Goal: Transaction & Acquisition: Obtain resource

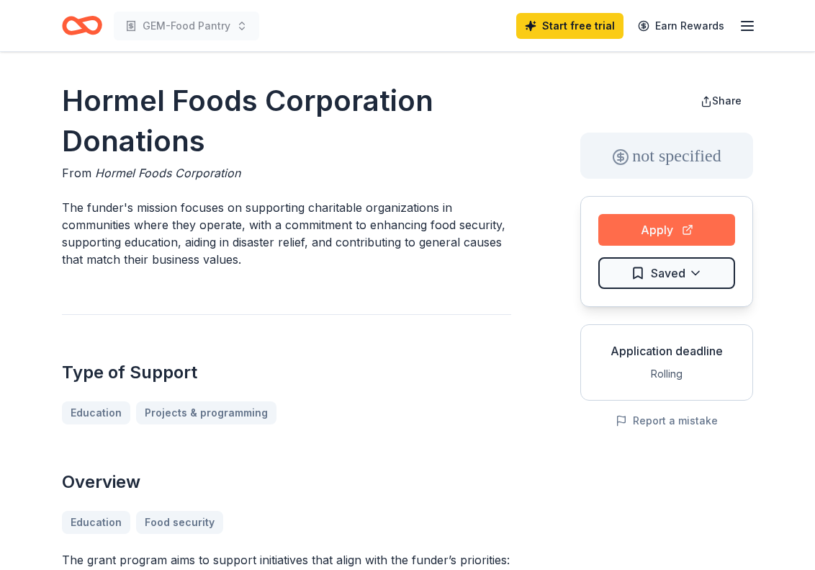
click at [620, 228] on button "Apply" at bounding box center [666, 230] width 137 height 32
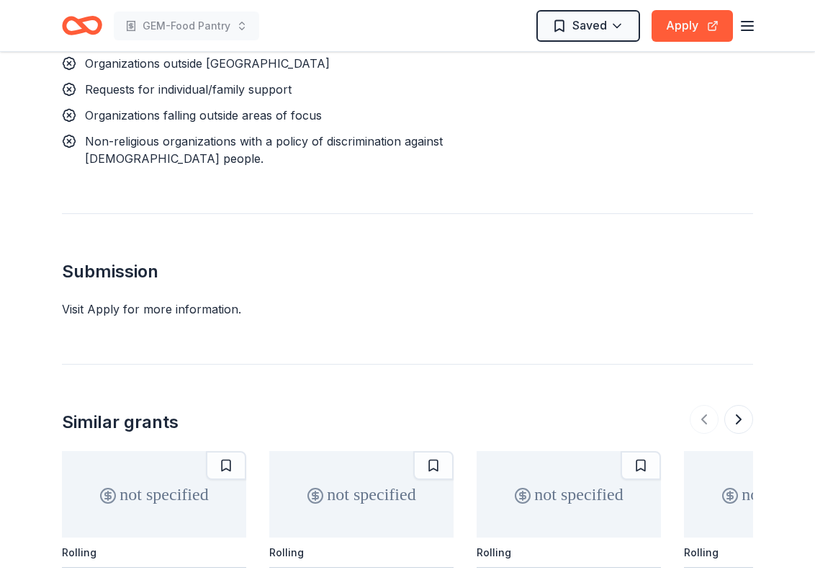
scroll to position [1296, 0]
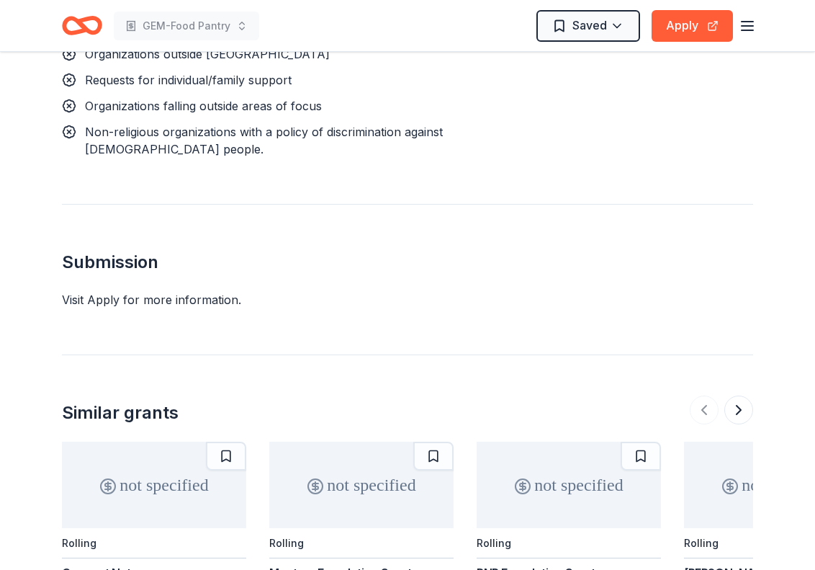
click at [117, 291] on div "Visit Apply for more information." at bounding box center [407, 299] width 691 height 17
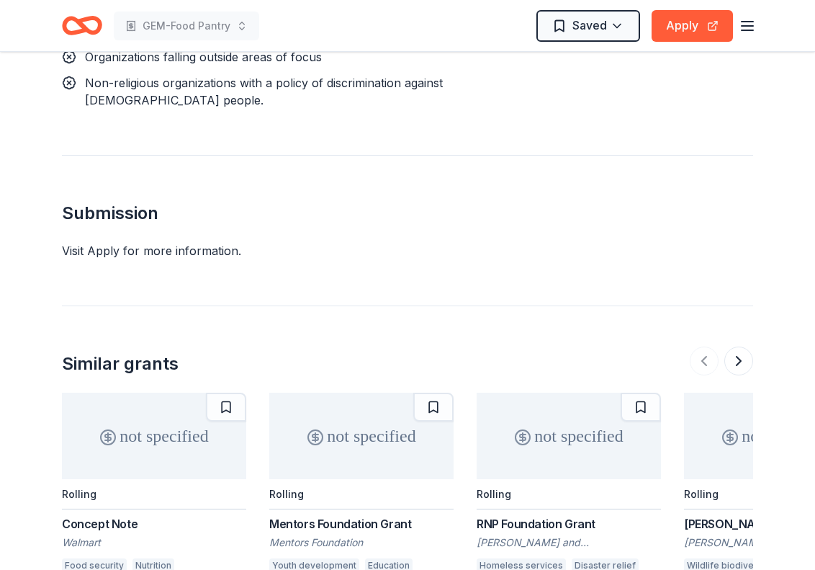
scroll to position [1368, 0]
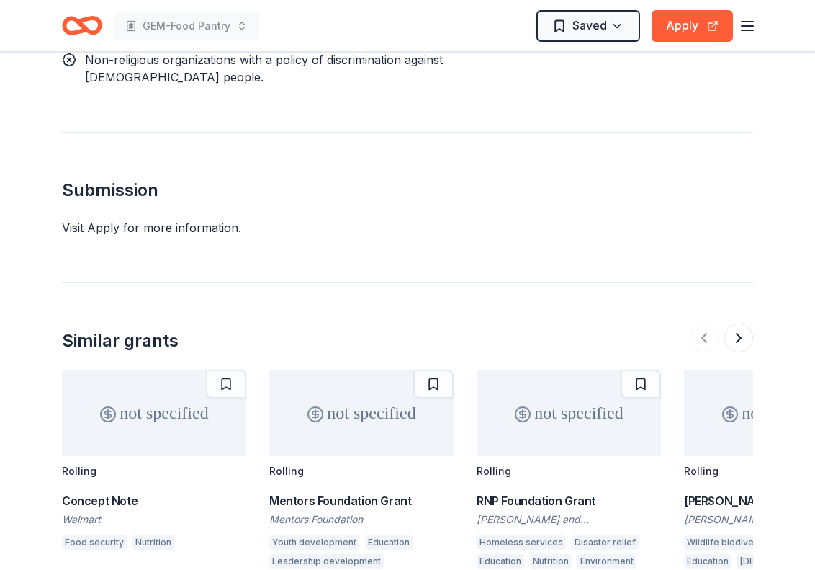
click at [102, 179] on h2 "Submission" at bounding box center [407, 190] width 691 height 23
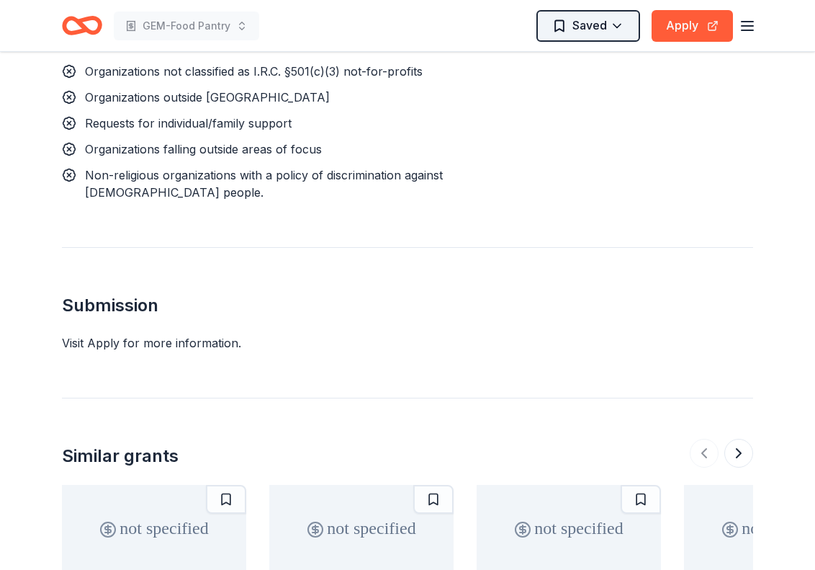
scroll to position [1200, 0]
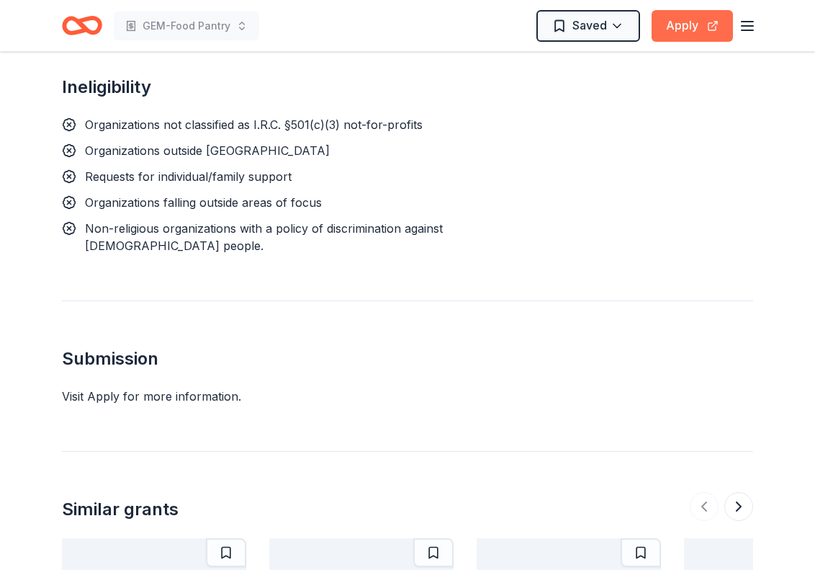
click at [699, 22] on button "Apply" at bounding box center [692, 26] width 81 height 32
click at [680, 19] on button "Apply" at bounding box center [692, 26] width 81 height 32
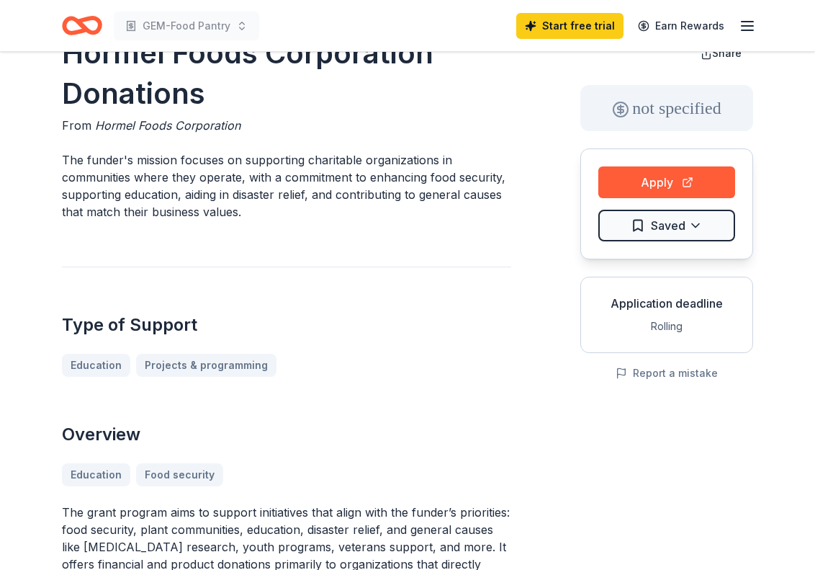
scroll to position [0, 0]
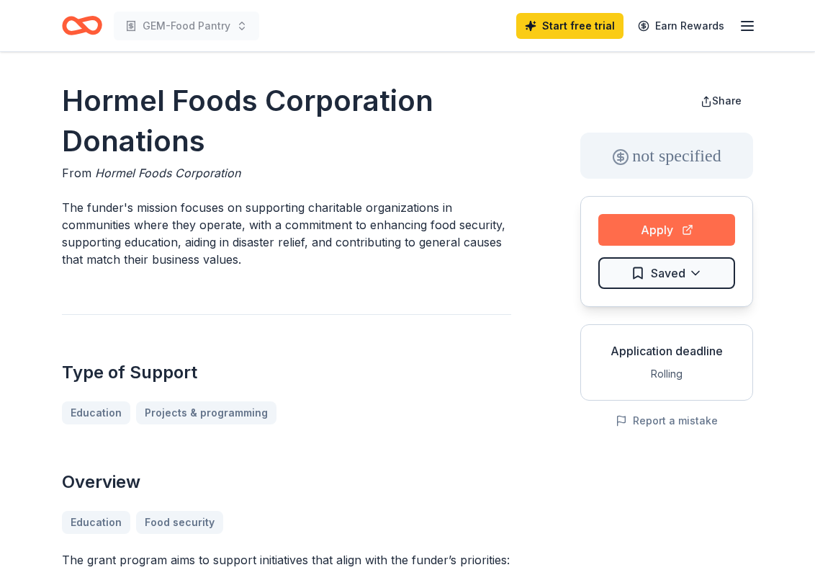
click at [670, 225] on button "Apply" at bounding box center [666, 230] width 137 height 32
